Goal: Obtain resource: Download file/media

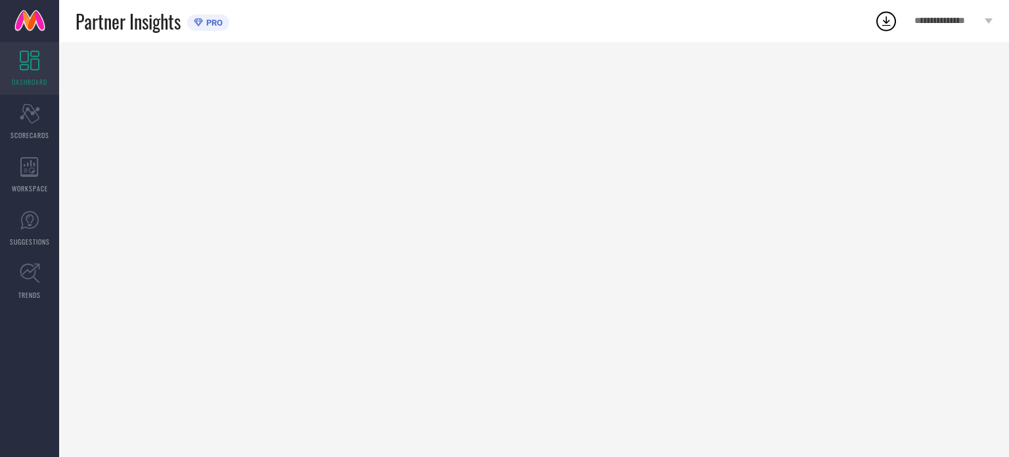
click at [45, 115] on div "Scorecard SCORECARDS" at bounding box center [29, 121] width 59 height 53
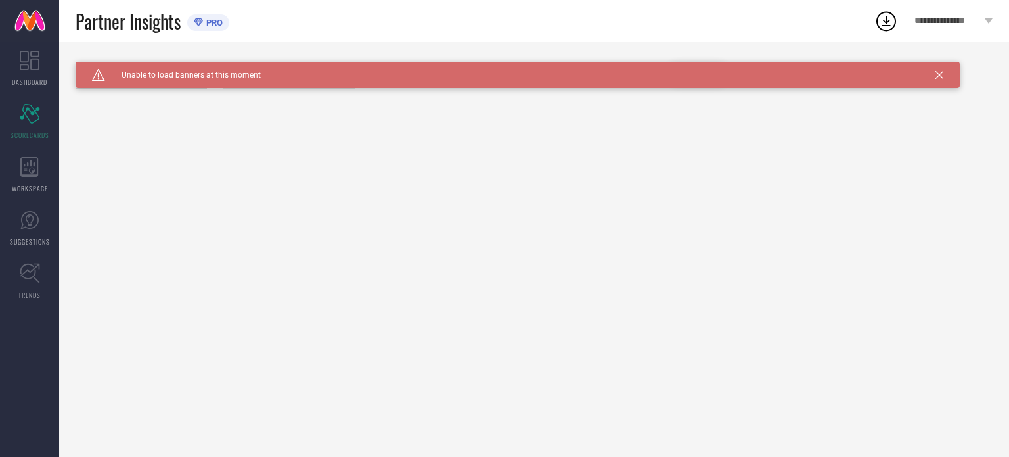
type input "All"
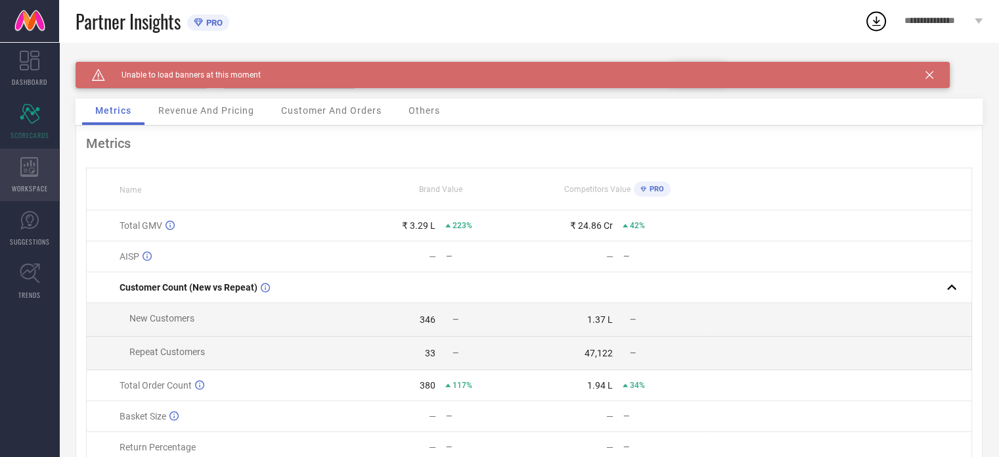
click at [42, 187] on span "WORKSPACE" at bounding box center [30, 188] width 36 height 10
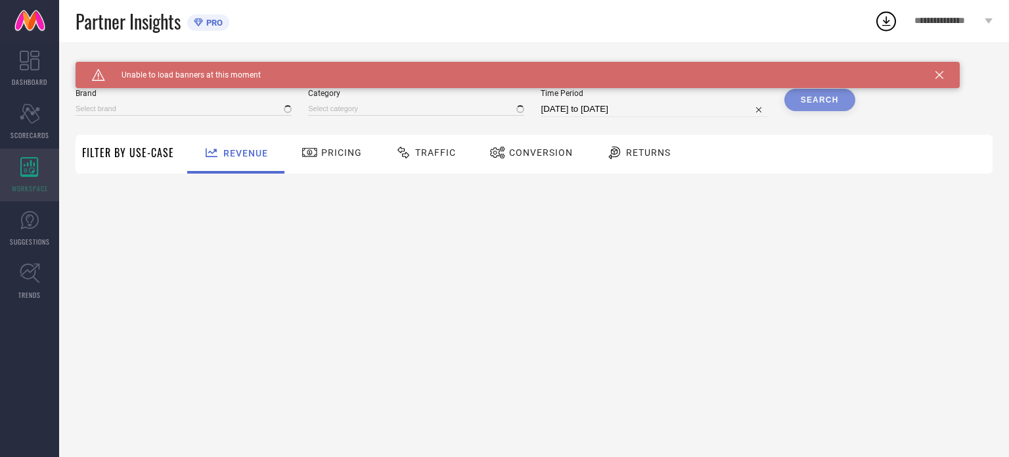
type input "[PERSON_NAME] BY KISAH"
type input "All"
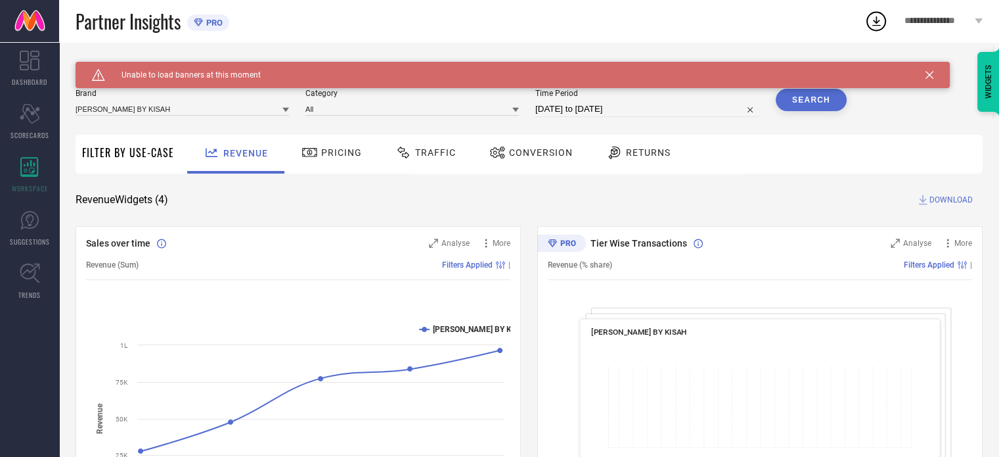
click at [439, 147] on span "Traffic" at bounding box center [435, 152] width 41 height 11
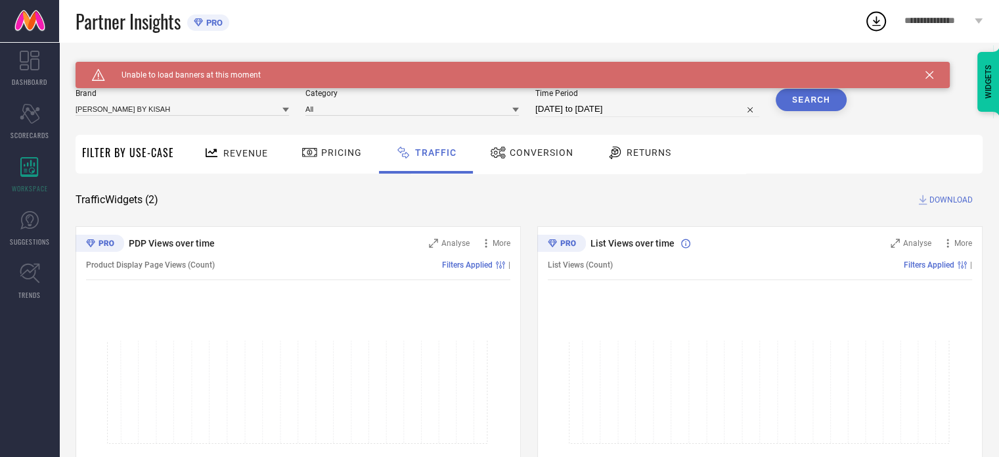
click at [929, 74] on icon at bounding box center [930, 75] width 8 height 8
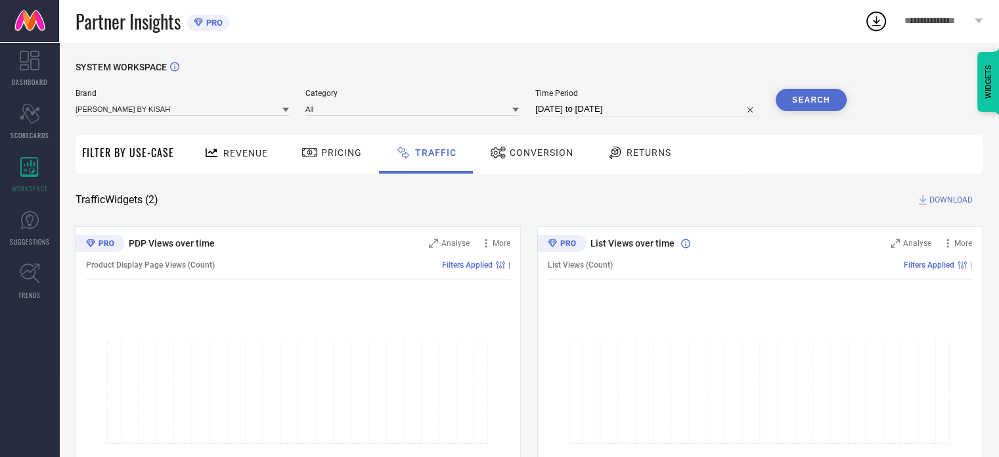
click at [355, 147] on span "Pricing" at bounding box center [341, 152] width 41 height 11
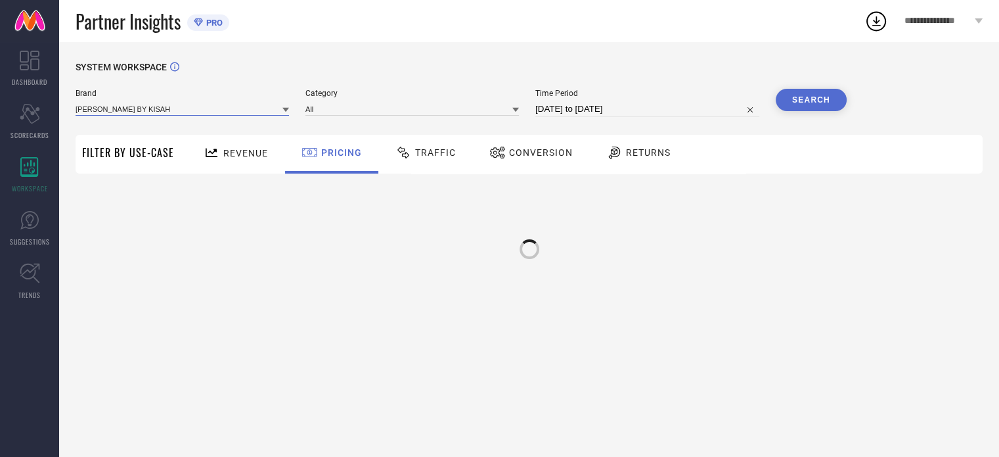
click at [262, 112] on input at bounding box center [183, 109] width 214 height 14
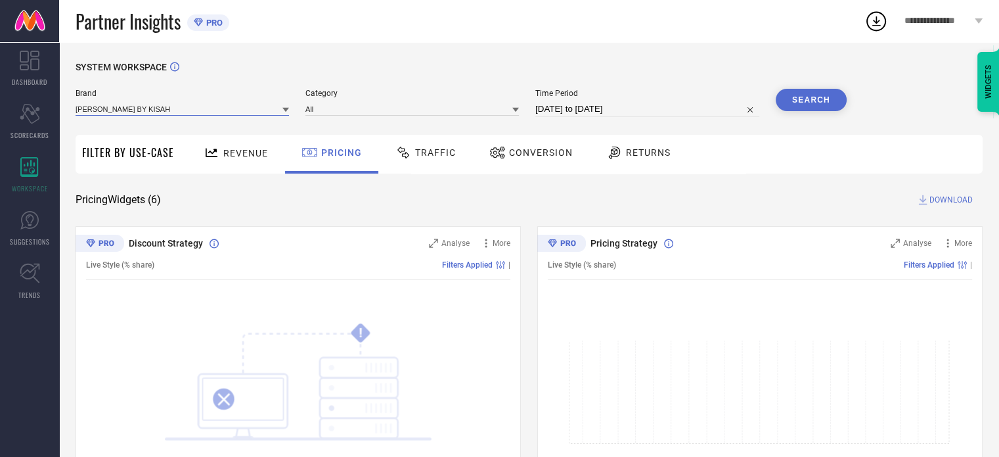
click at [225, 114] on input at bounding box center [183, 109] width 214 height 14
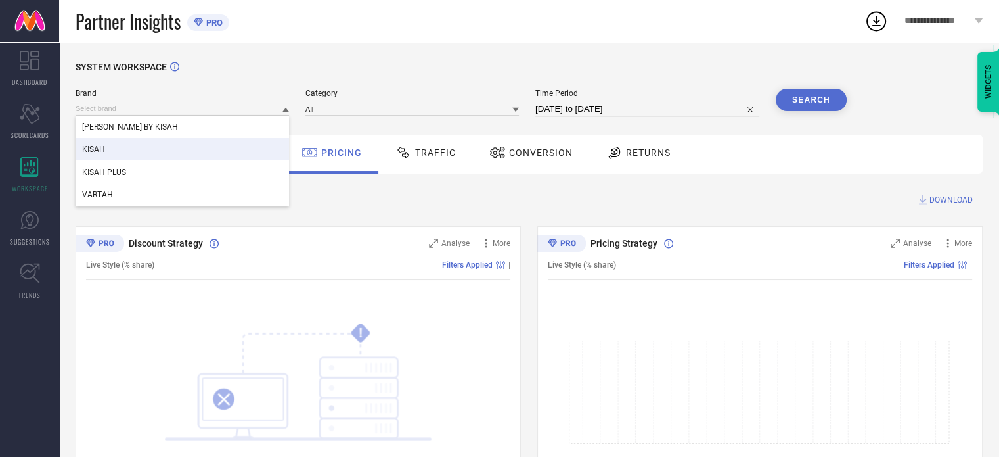
click at [108, 156] on div "KISAH" at bounding box center [183, 149] width 214 height 22
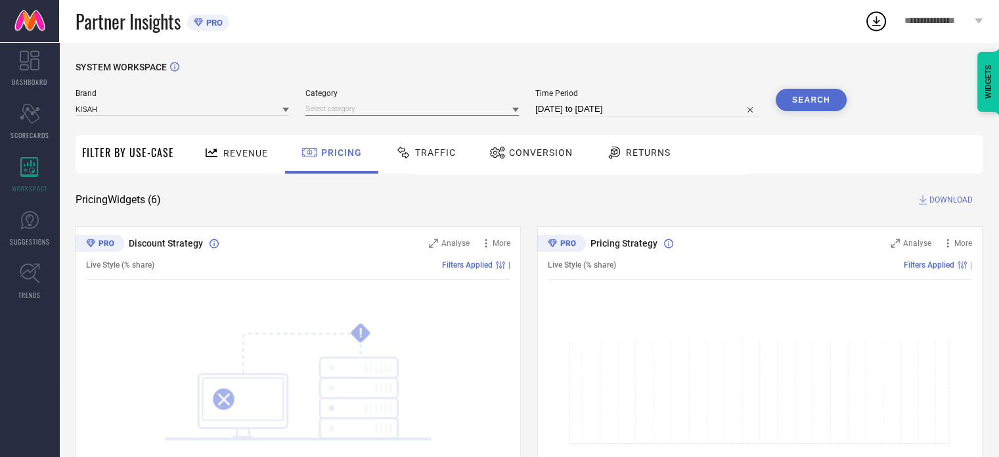
click at [342, 108] on input at bounding box center [413, 109] width 214 height 14
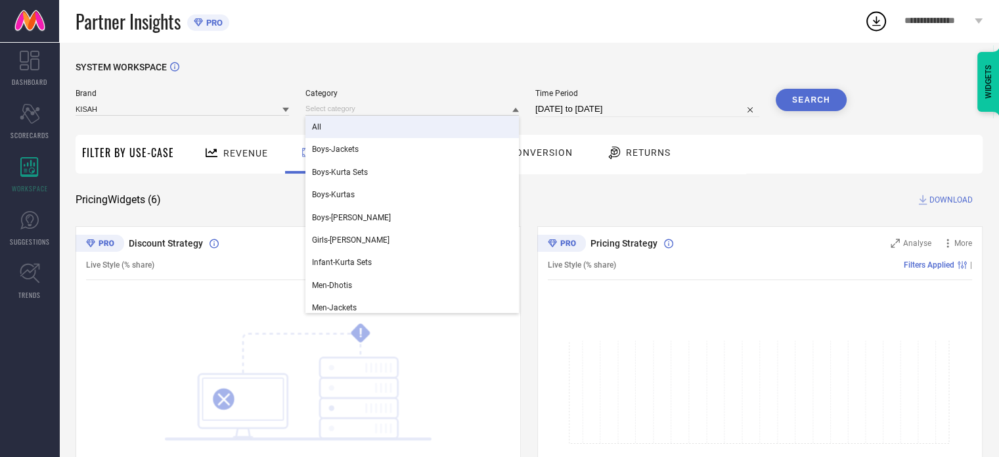
click at [332, 123] on div "All" at bounding box center [413, 127] width 214 height 22
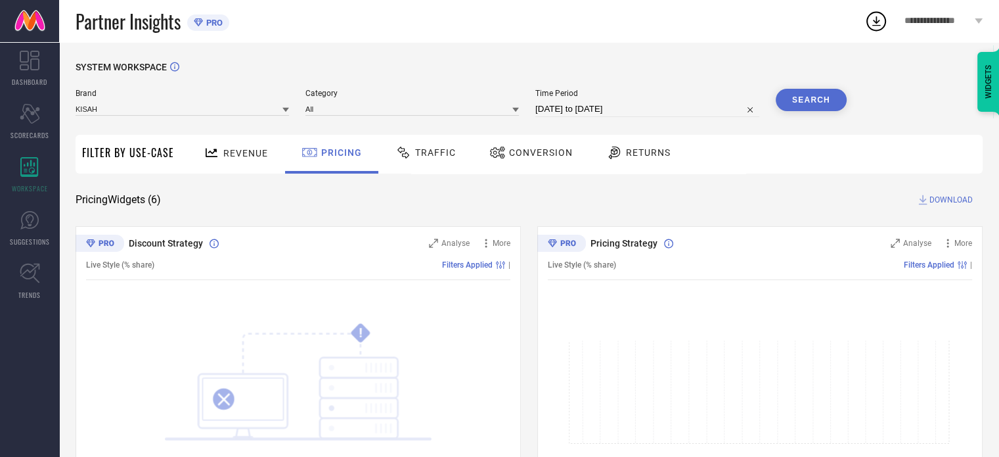
click at [438, 160] on div "Traffic" at bounding box center [425, 152] width 67 height 22
select select "8"
select select "2025"
select select "9"
select select "2025"
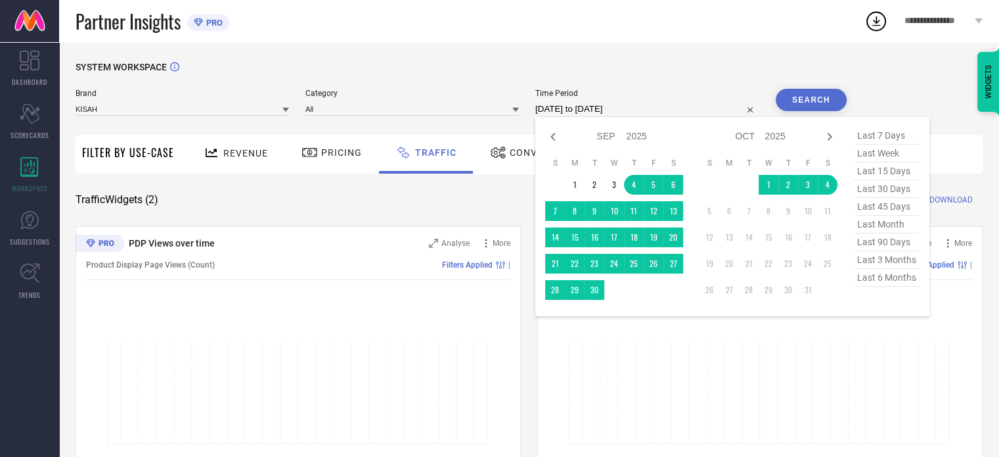
click at [654, 110] on input "[DATE] to [DATE]" at bounding box center [648, 109] width 224 height 16
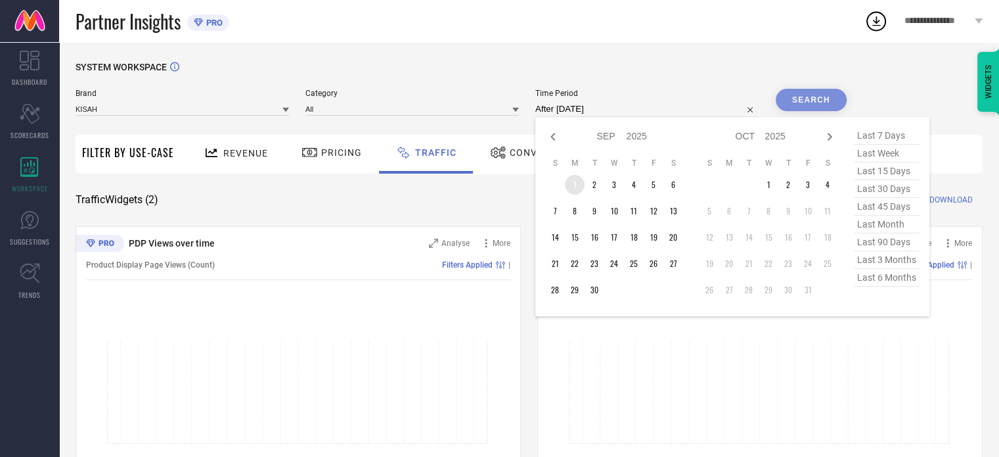
click at [578, 189] on td "1" at bounding box center [575, 185] width 20 height 20
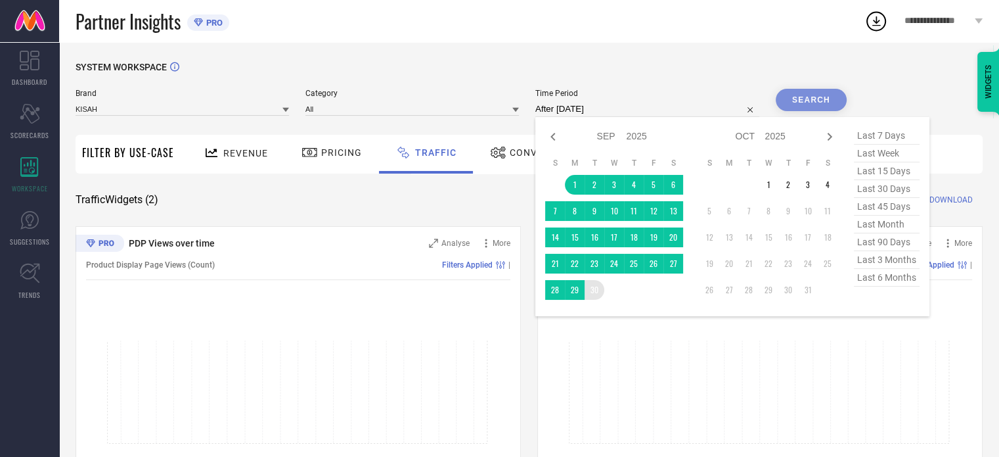
type input "[DATE] to [DATE]"
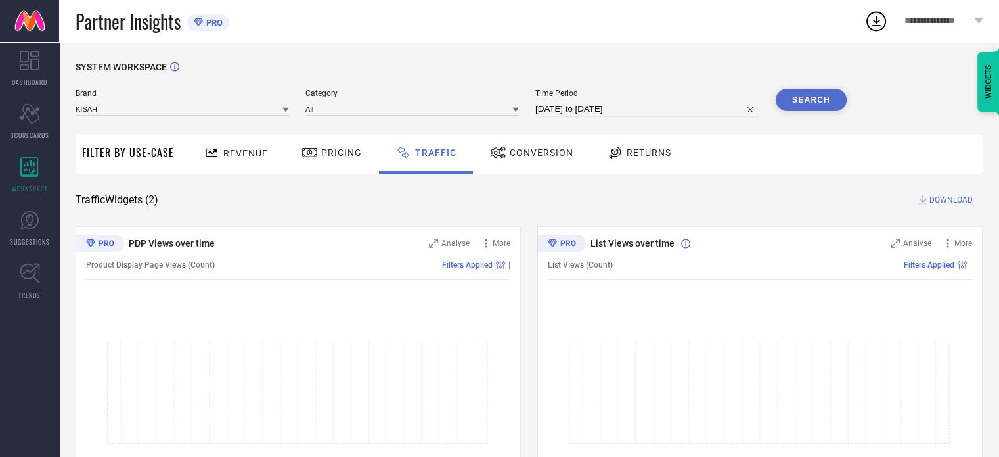
click at [811, 99] on button "Search" at bounding box center [811, 100] width 71 height 22
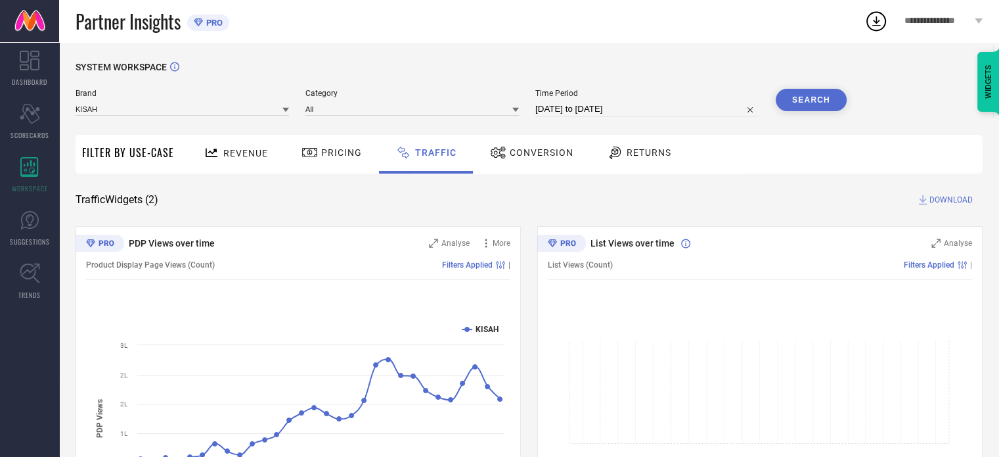
click at [948, 198] on span "DOWNLOAD" at bounding box center [951, 199] width 43 height 13
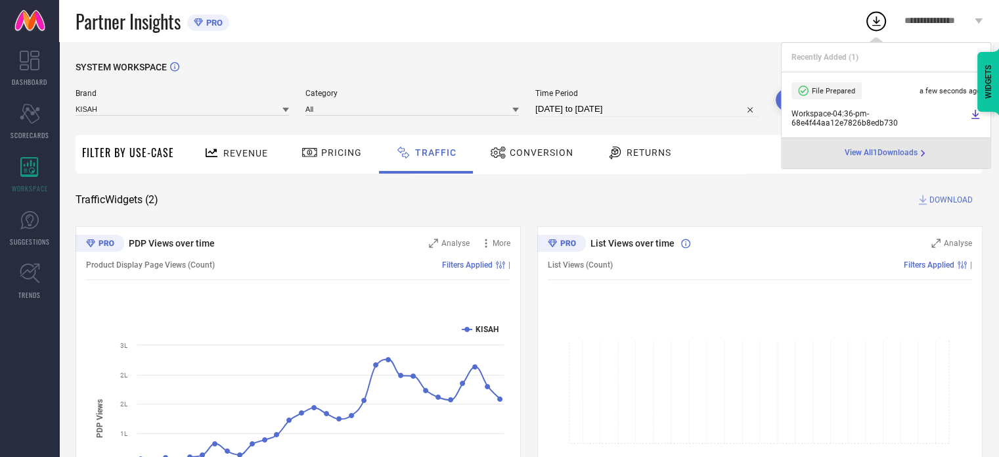
select select "8"
select select "2025"
select select "9"
select select "2025"
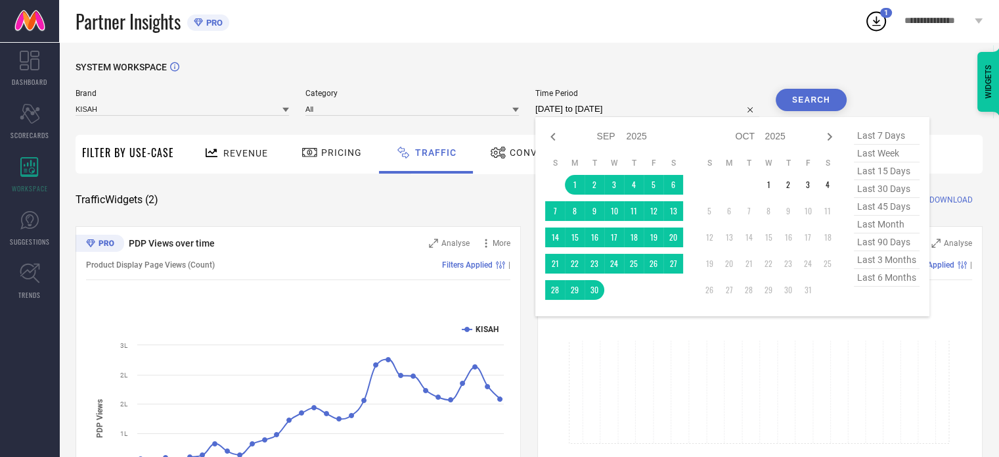
click at [652, 109] on input "[DATE] to [DATE]" at bounding box center [648, 109] width 224 height 16
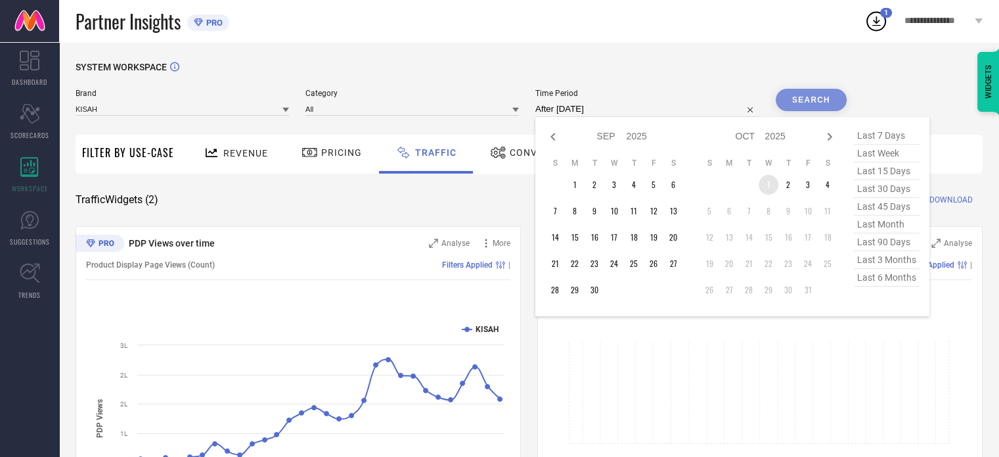
click at [774, 187] on td "1" at bounding box center [769, 185] width 20 height 20
type input "[DATE] to [DATE]"
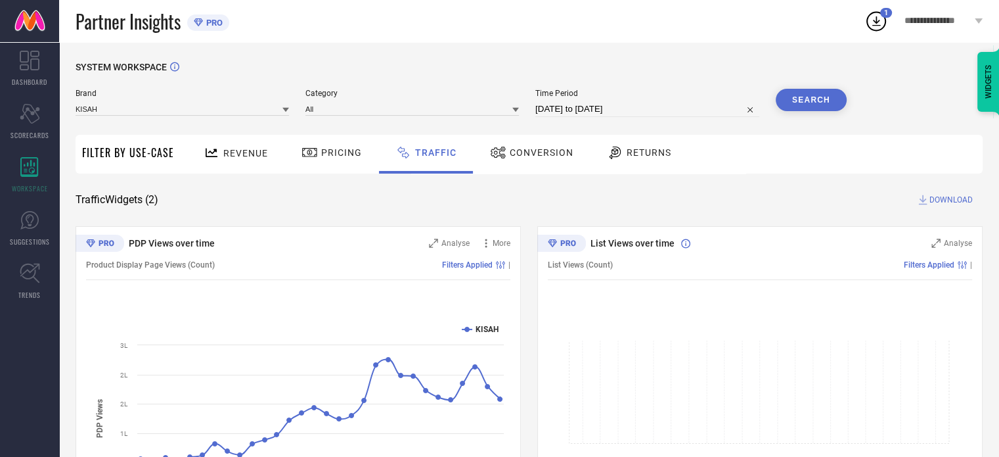
click at [813, 91] on button "Search" at bounding box center [811, 100] width 71 height 22
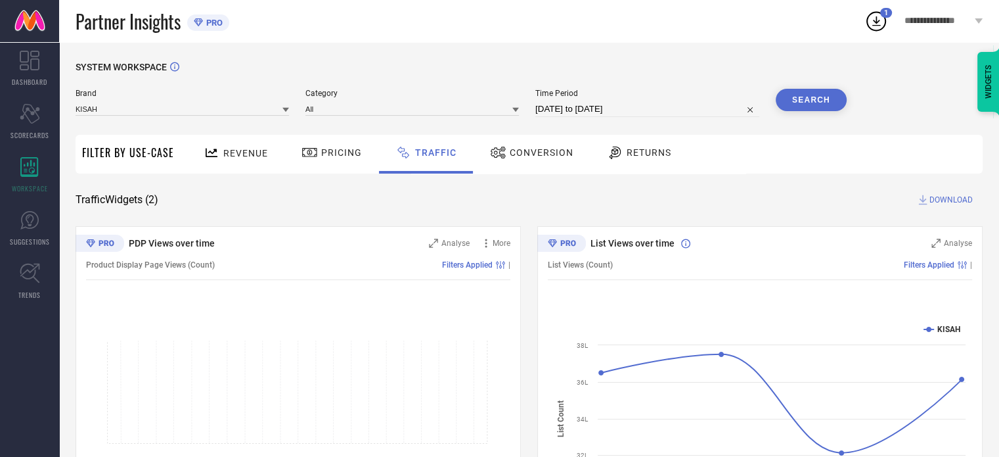
click at [938, 201] on span "DOWNLOAD" at bounding box center [951, 199] width 43 height 13
click at [531, 190] on div "SYSTEM WORKSPACE Brand KISAH Category All Time Period [DATE] to [DATE] Search F…" at bounding box center [529, 308] width 907 height 493
